Goal: Find contact information: Find contact information

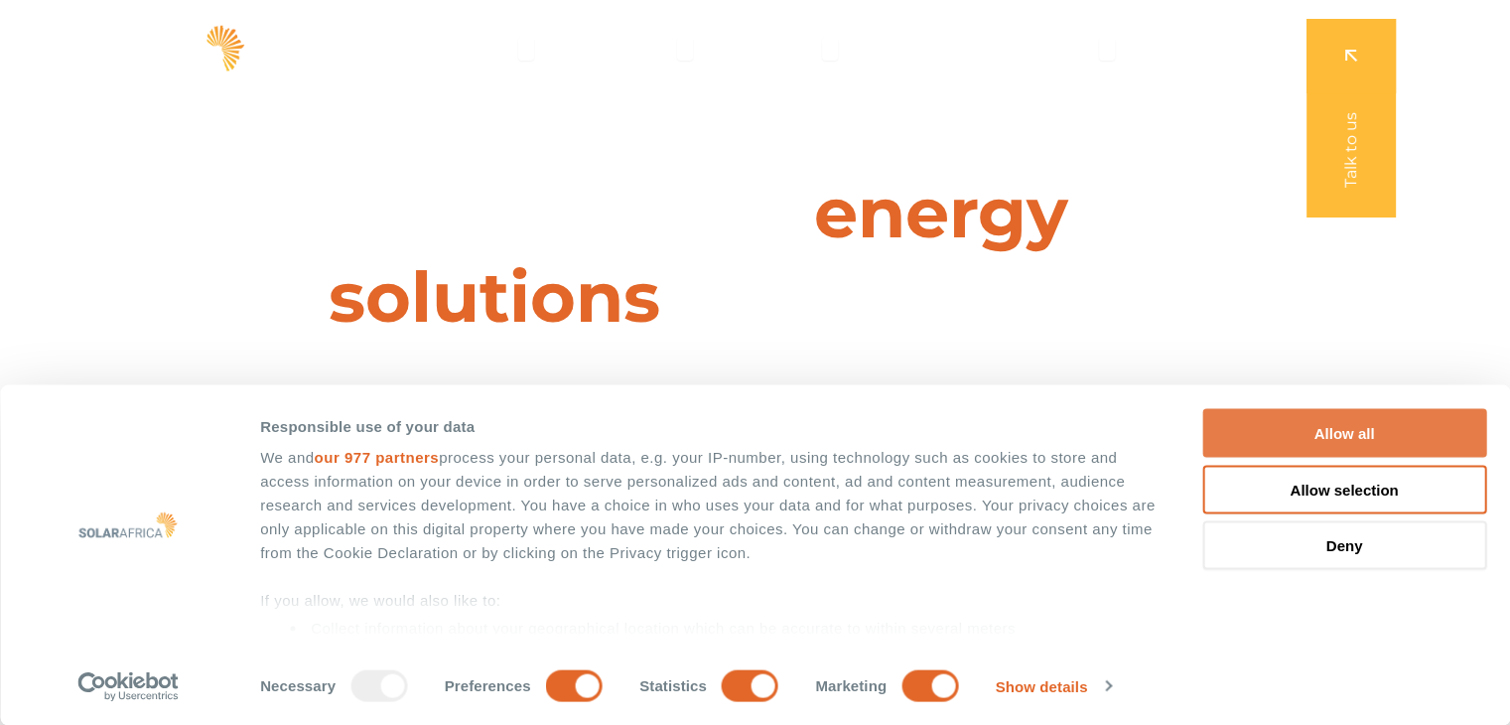
click at [1362, 429] on button "Allow all" at bounding box center [1344, 433] width 284 height 49
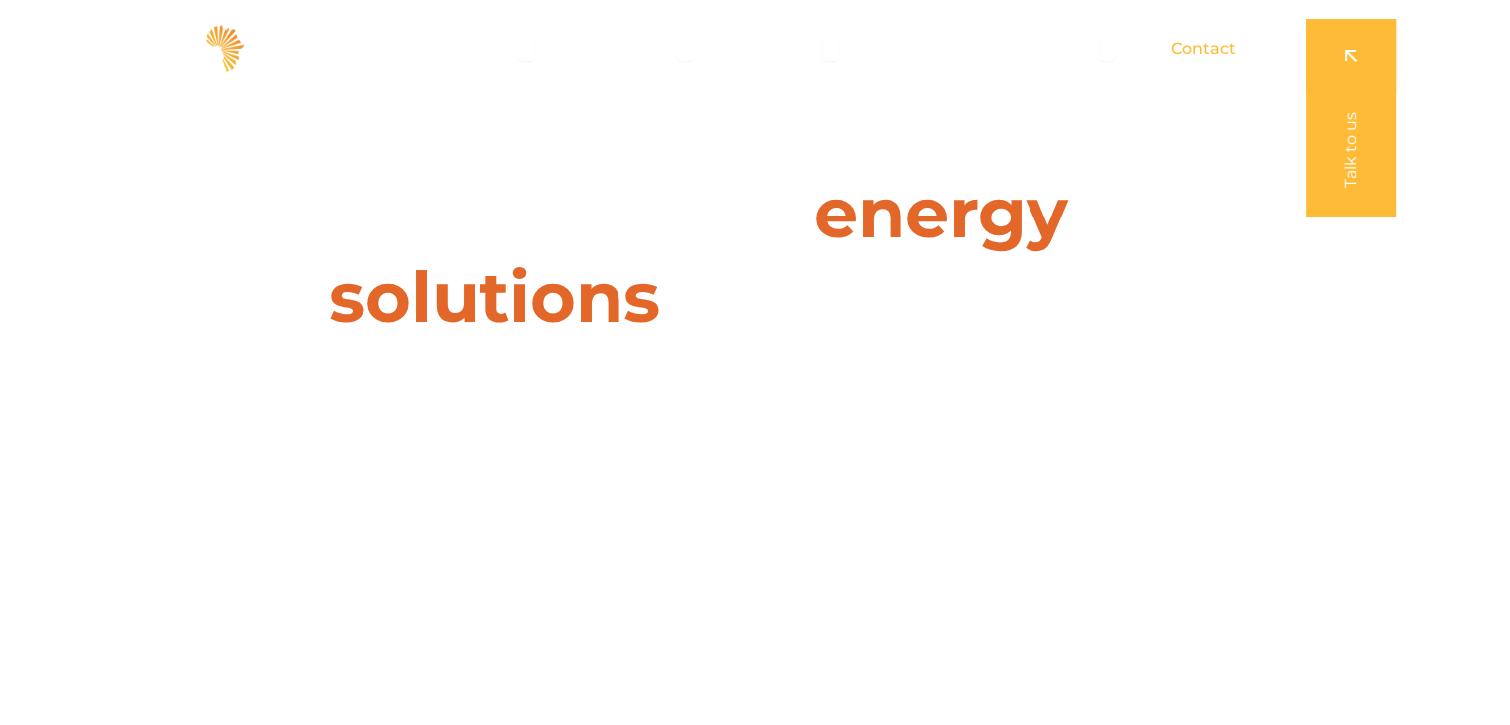
click at [1203, 54] on span "Contact" at bounding box center [1204, 49] width 65 height 24
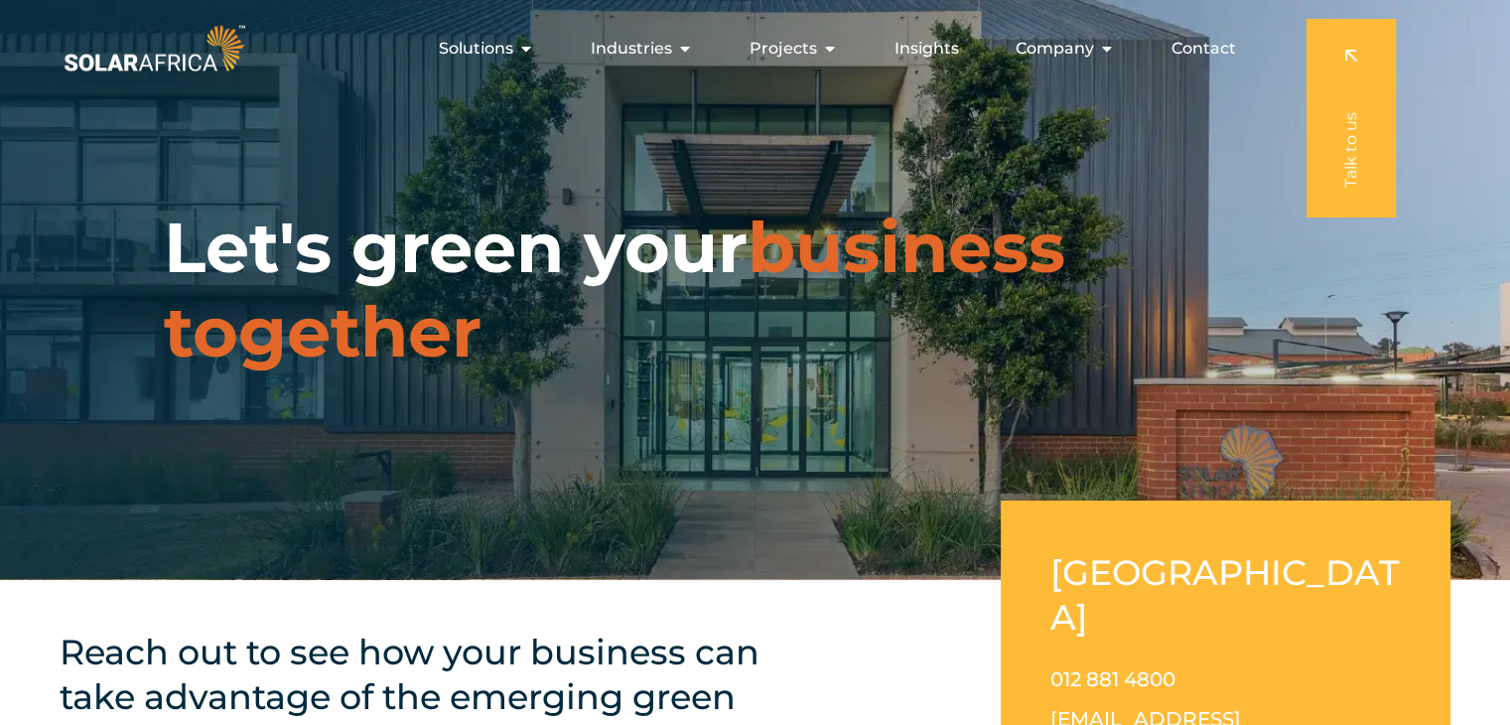
click at [1195, 49] on span "Contact" at bounding box center [1204, 49] width 65 height 24
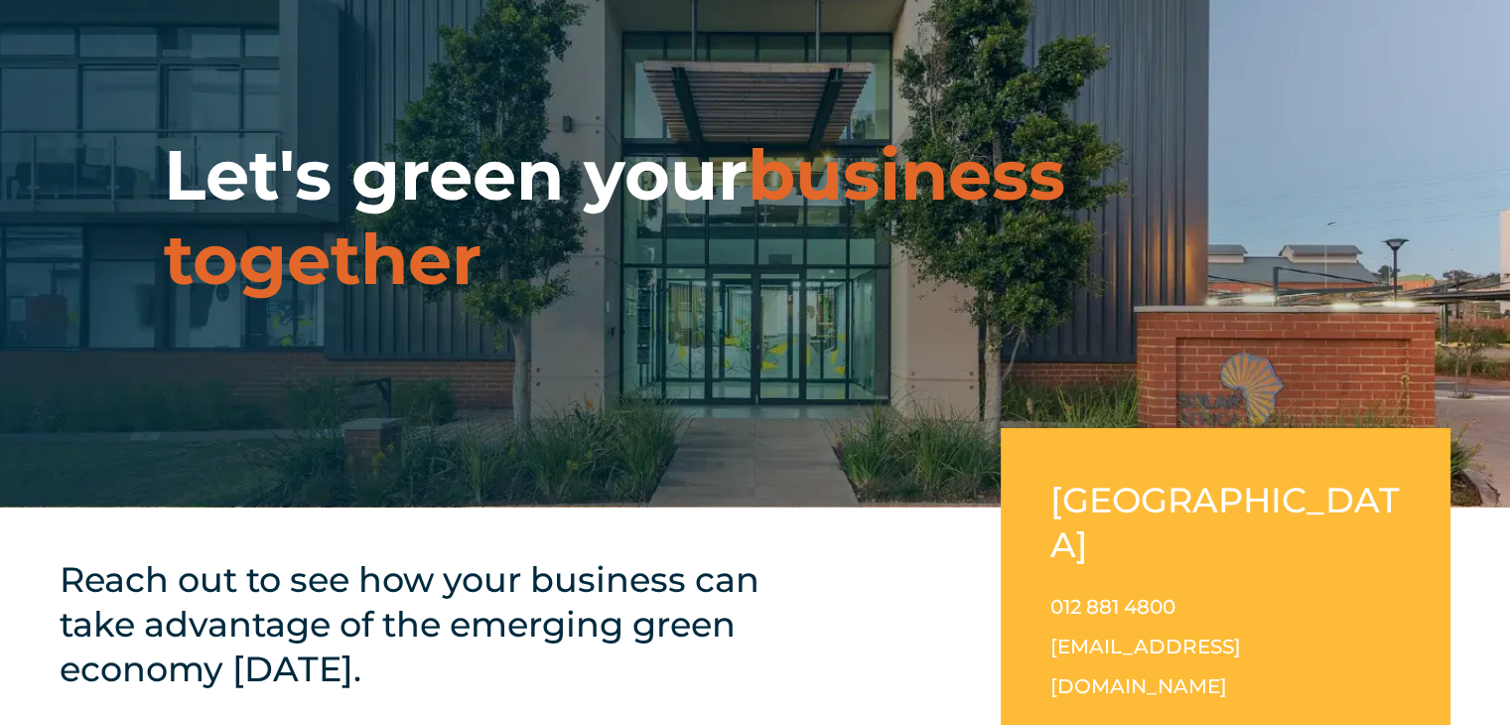
scroll to position [199, 0]
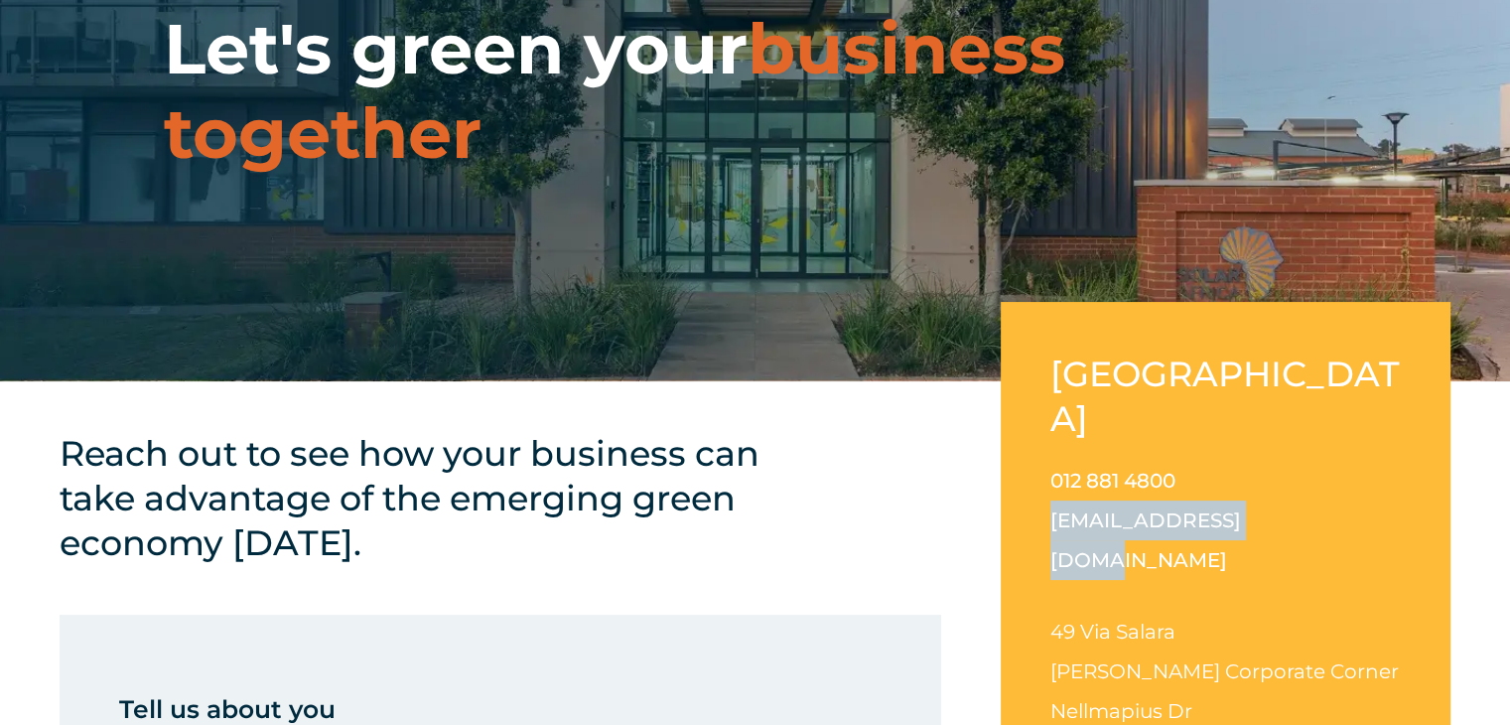
drag, startPoint x: 1270, startPoint y: 476, endPoint x: 1080, endPoint y: 487, distance: 190.0
click at [1041, 481] on div "[GEOGRAPHIC_DATA] 012 881 4800 [EMAIL_ADDRESS][DOMAIN_NAME] [STREET_ADDRESS][PE…" at bounding box center [1226, 577] width 450 height 550
click at [1104, 508] on link "[EMAIL_ADDRESS][DOMAIN_NAME]" at bounding box center [1145, 540] width 191 height 64
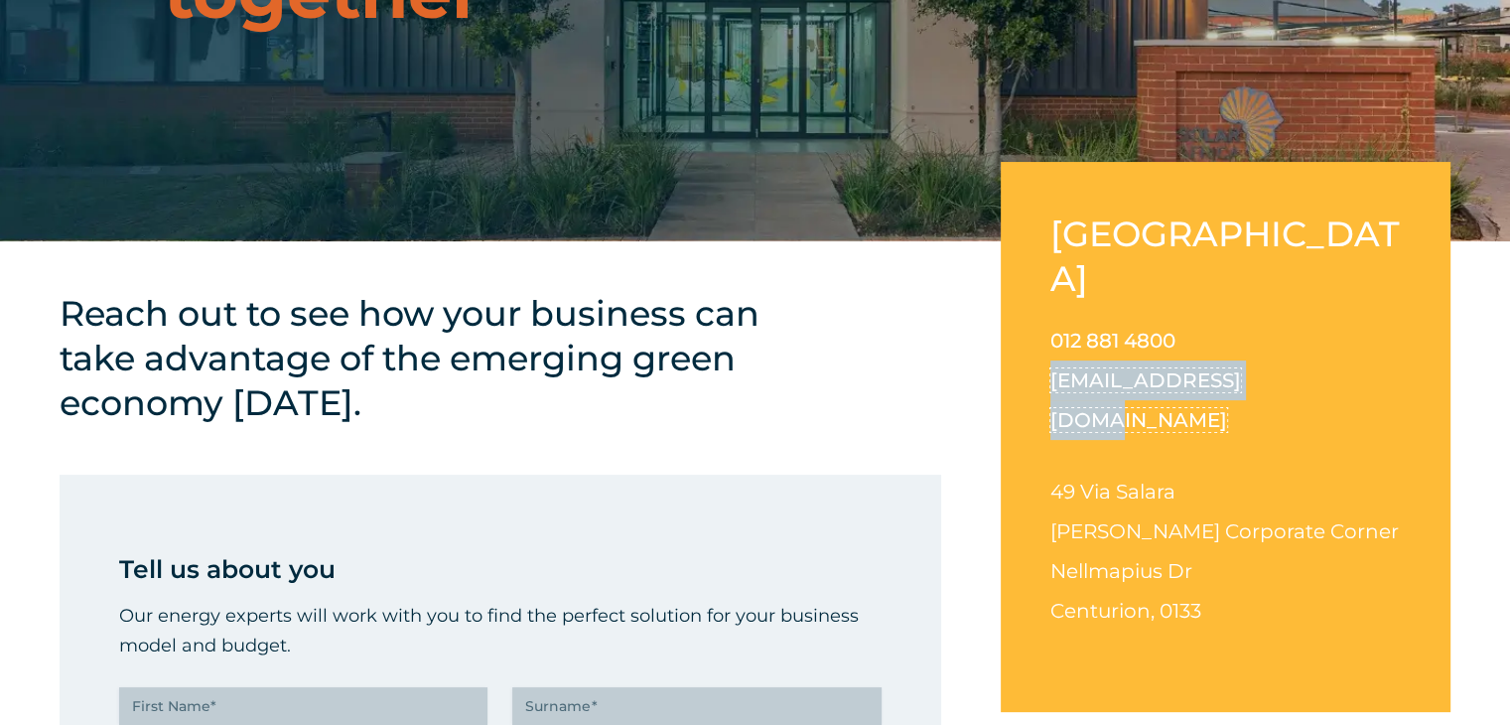
scroll to position [596, 0]
